Goal: Information Seeking & Learning: Learn about a topic

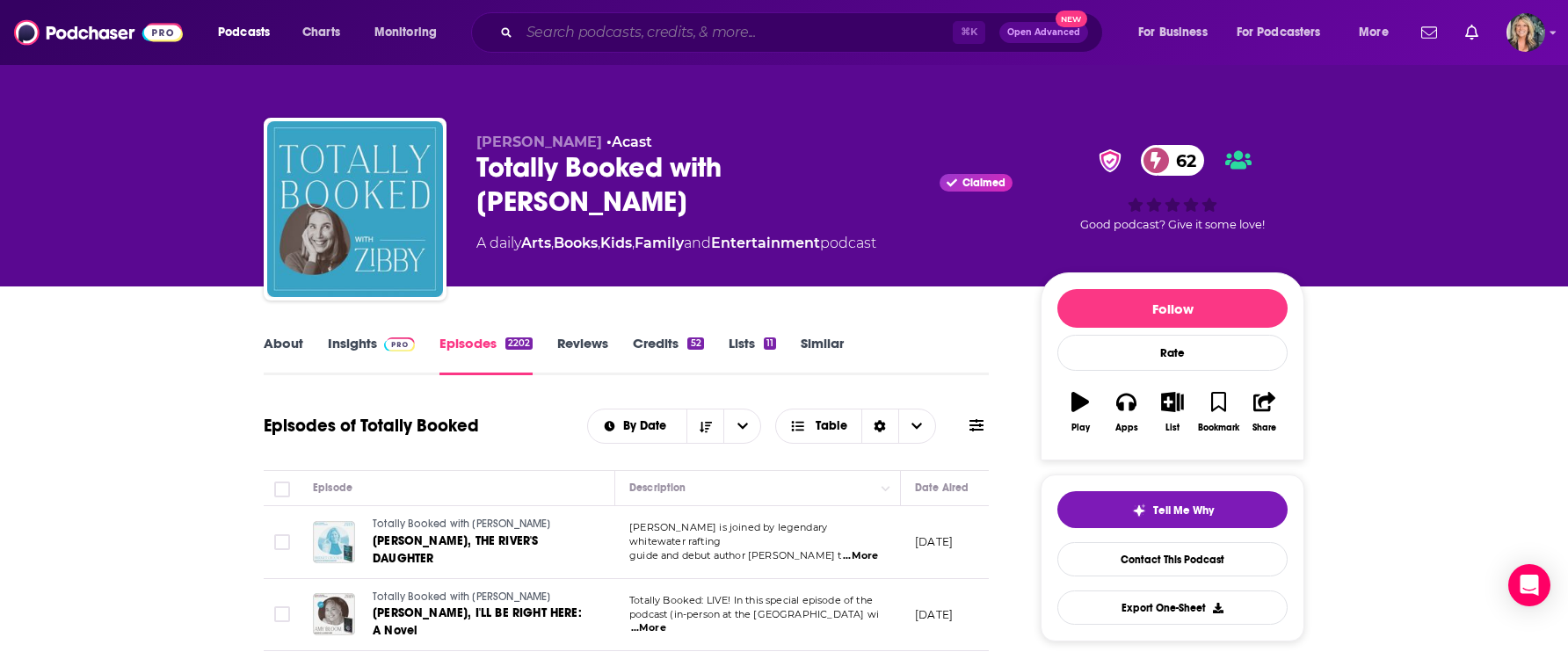
click at [636, 41] on input "Search podcasts, credits, & more..." at bounding box center [737, 32] width 434 height 28
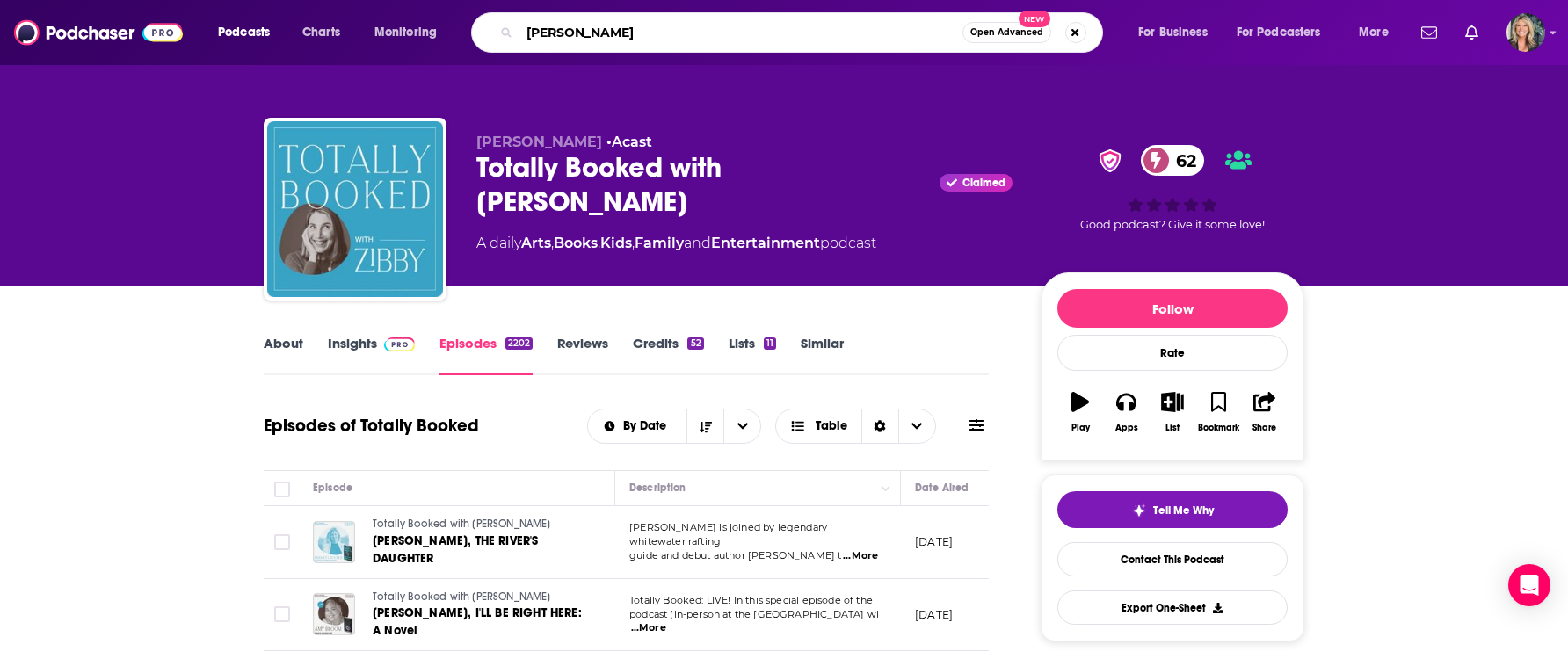
type input "[PERSON_NAME]"
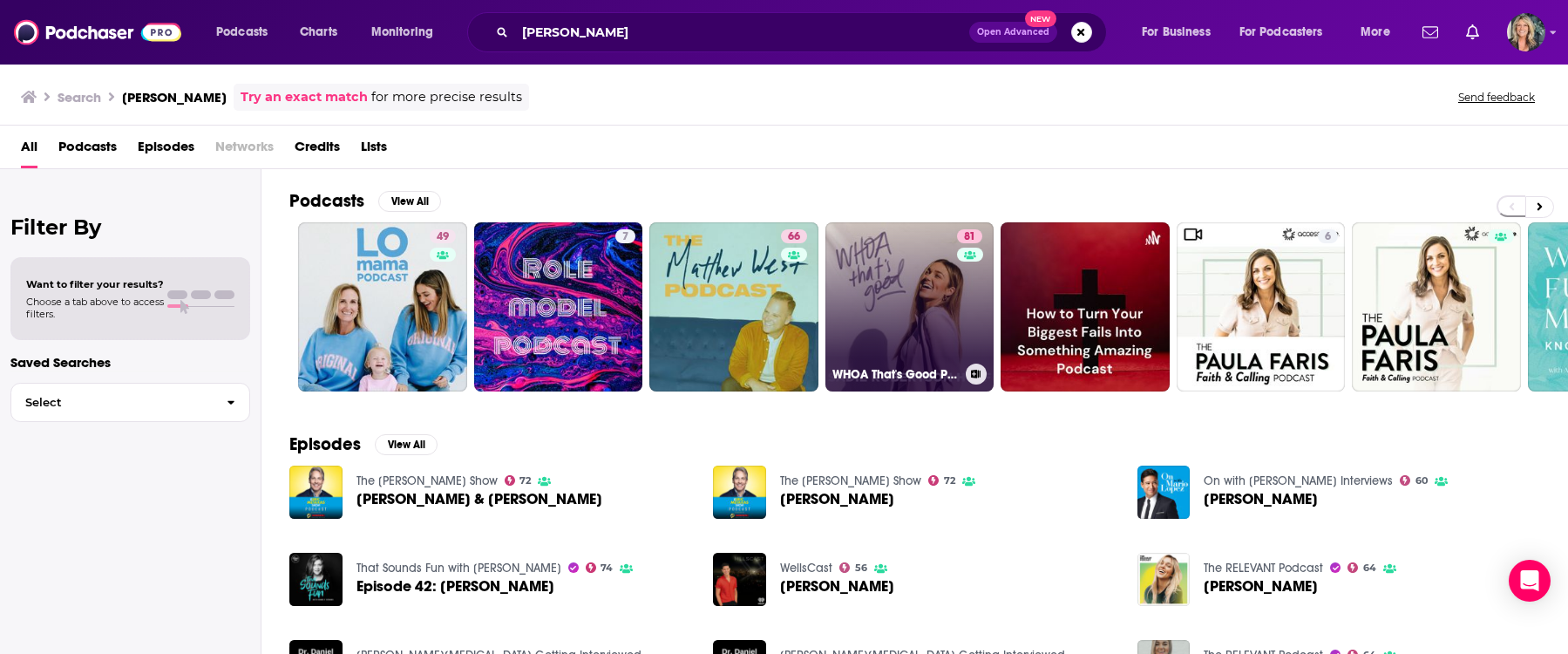
click at [901, 318] on link "81 WHOA That's Good Podcast" at bounding box center [910, 307] width 169 height 169
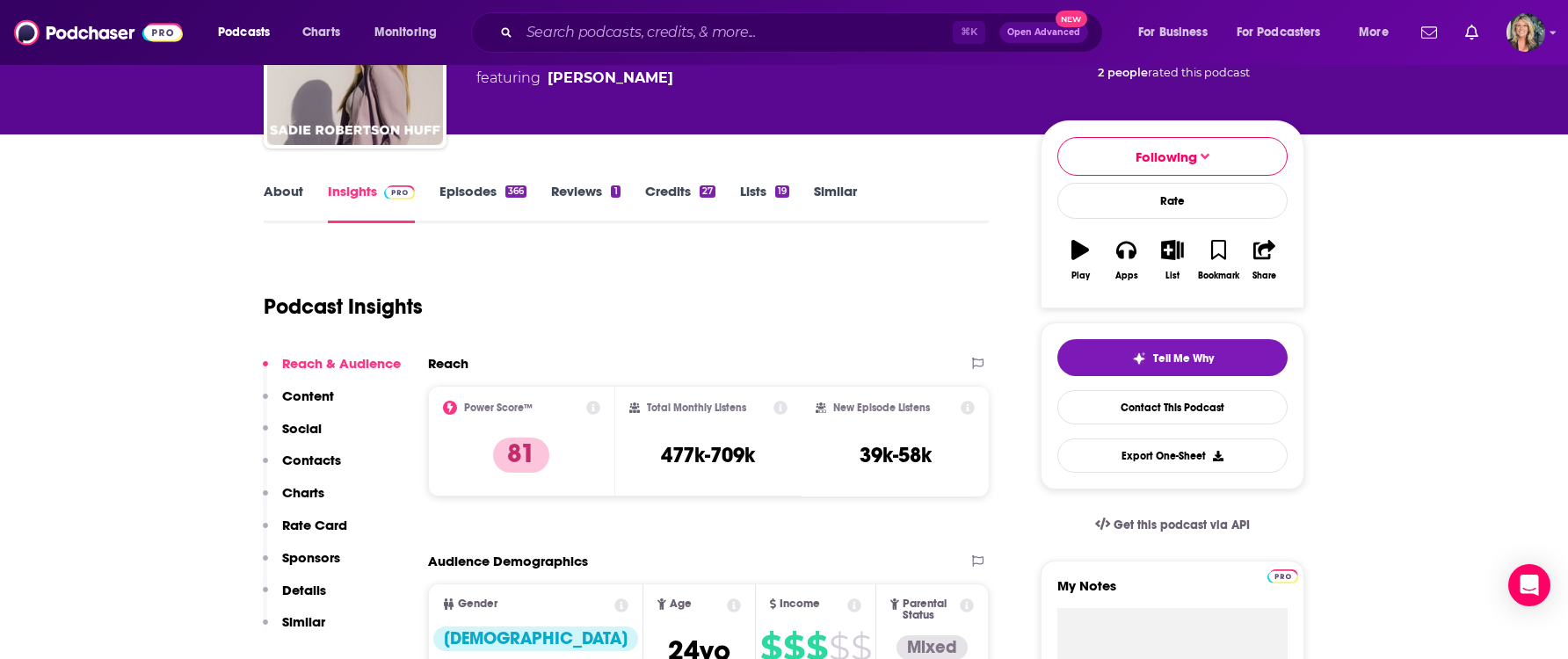
scroll to position [166, 0]
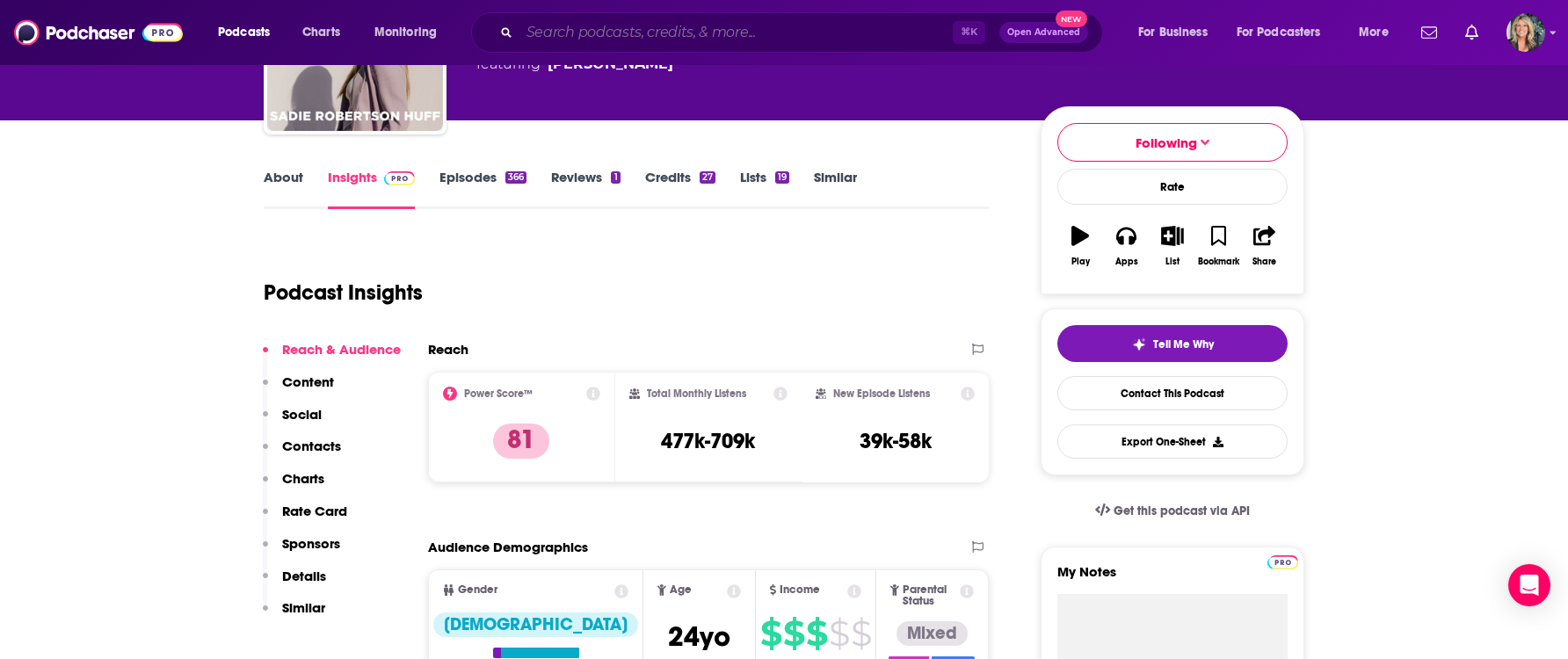
click at [582, 41] on input "Search podcasts, credits, & more..." at bounding box center [737, 32] width 434 height 28
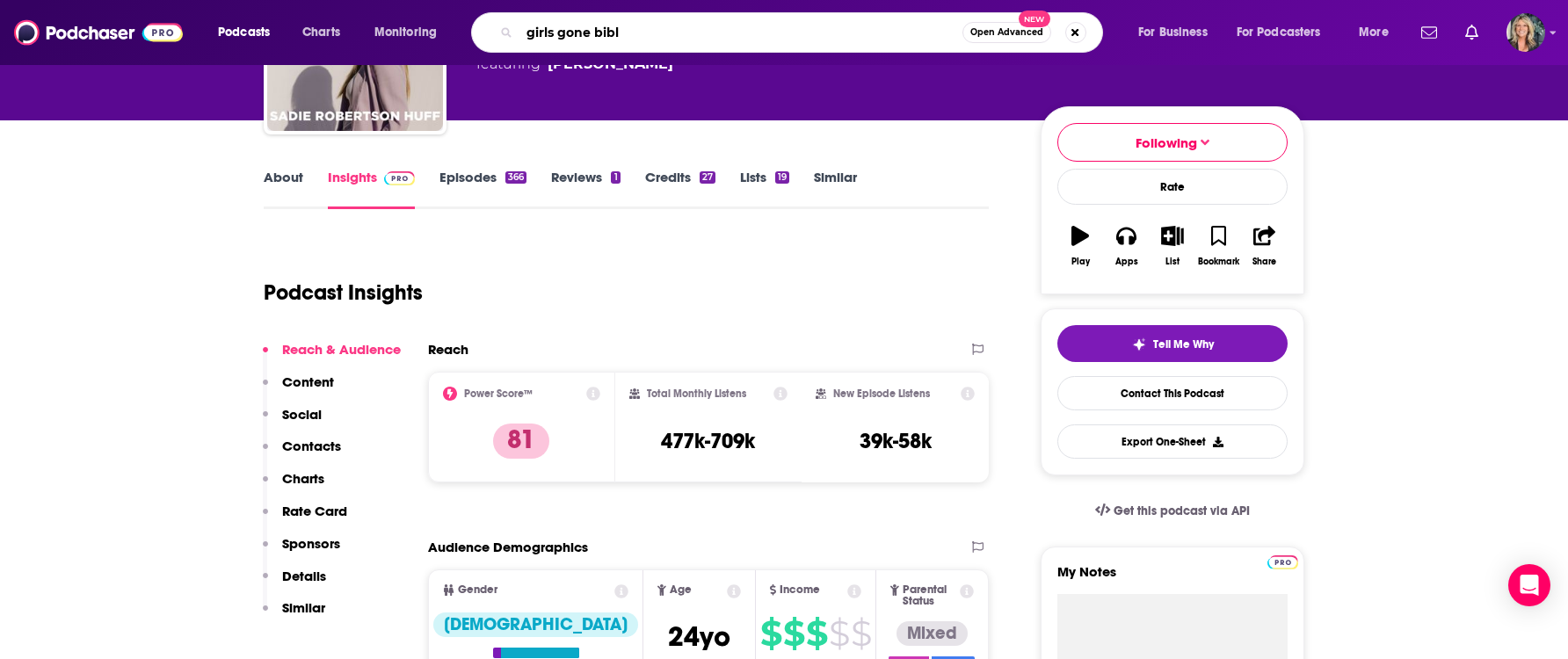
type input "girls gone [DEMOGRAPHIC_DATA]"
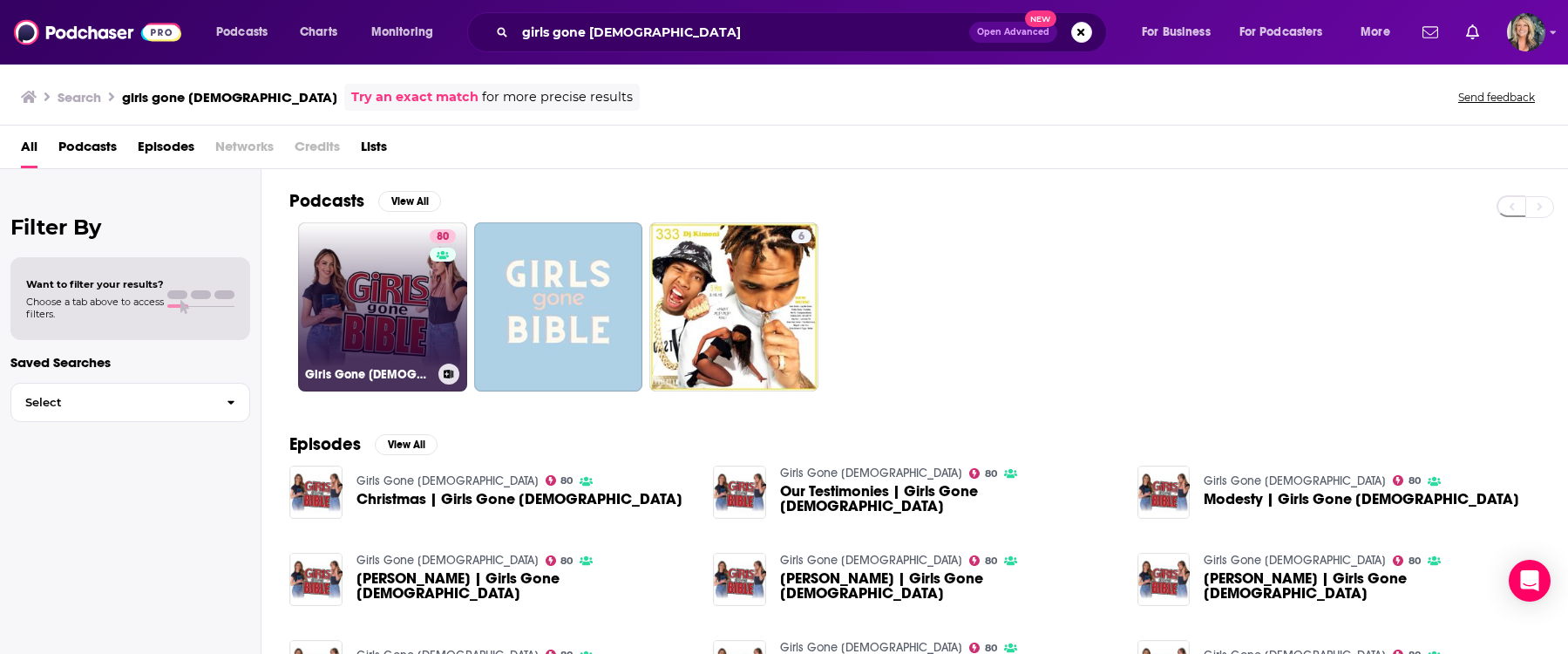
click at [386, 306] on link "80 Girls Gone [DEMOGRAPHIC_DATA]" at bounding box center [383, 307] width 169 height 169
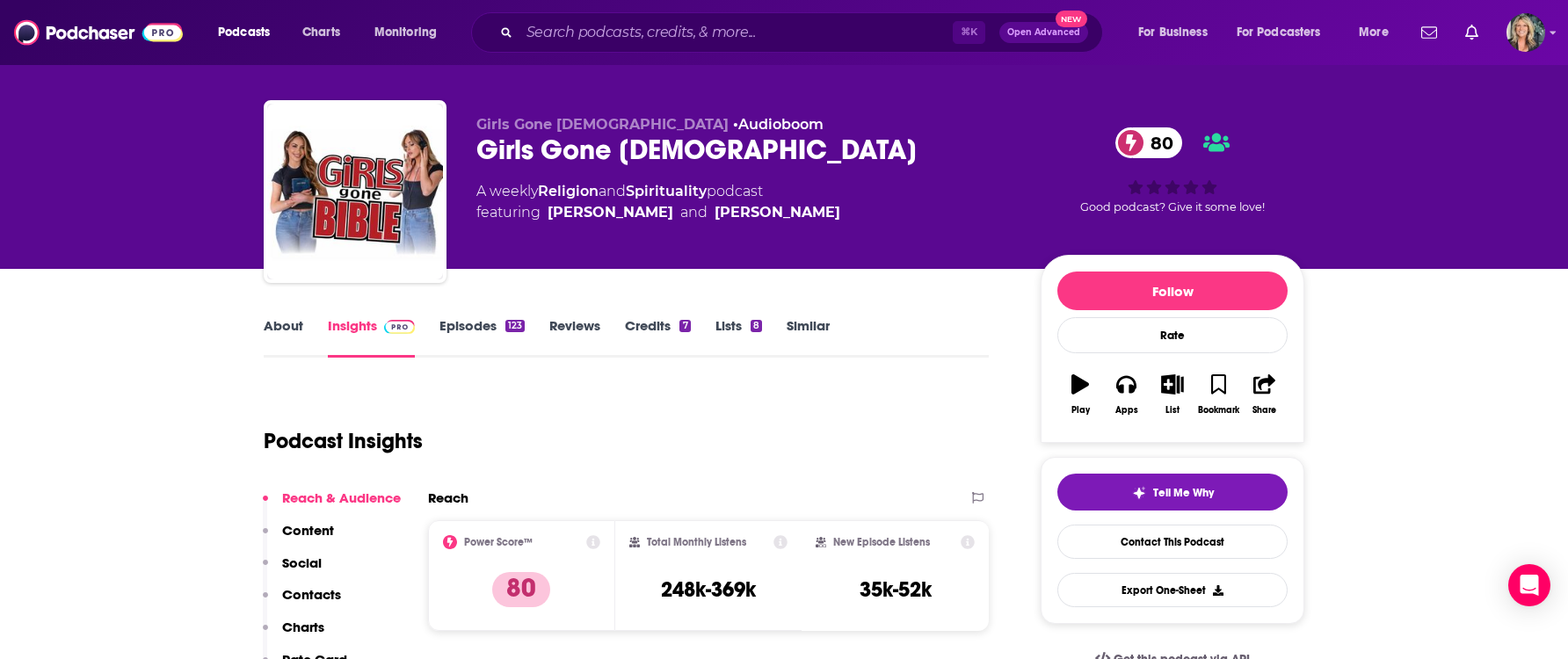
scroll to position [34, 0]
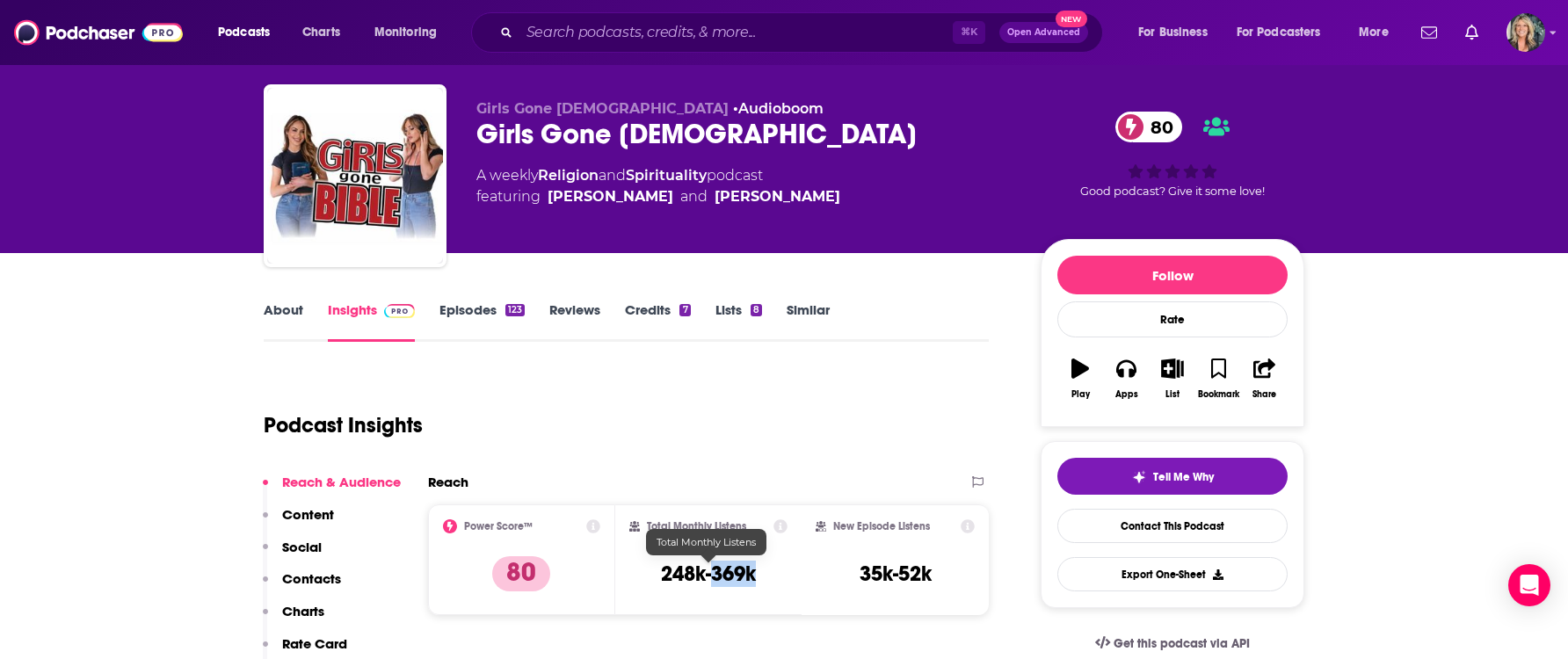
drag, startPoint x: 769, startPoint y: 580, endPoint x: 710, endPoint y: 585, distance: 59.2
click at [710, 585] on div "Total Monthly Listens 248k-369k" at bounding box center [709, 560] width 159 height 81
click at [692, 604] on div "Total Monthly Listens 248k-369k" at bounding box center [709, 559] width 187 height 110
